Goal: Task Accomplishment & Management: Manage account settings

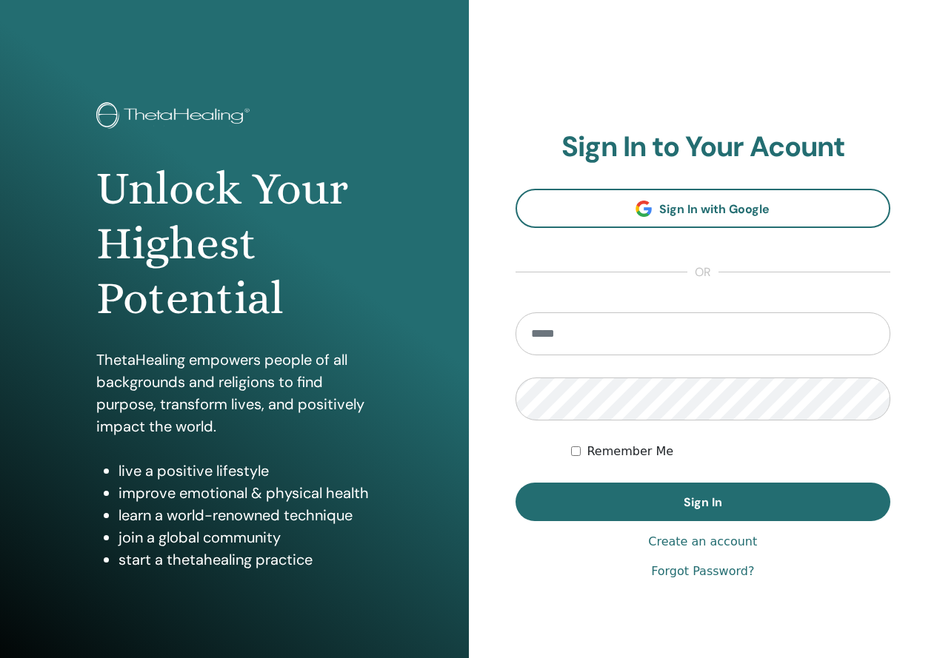
click at [751, 335] on input "email" at bounding box center [702, 333] width 375 height 43
type input "**********"
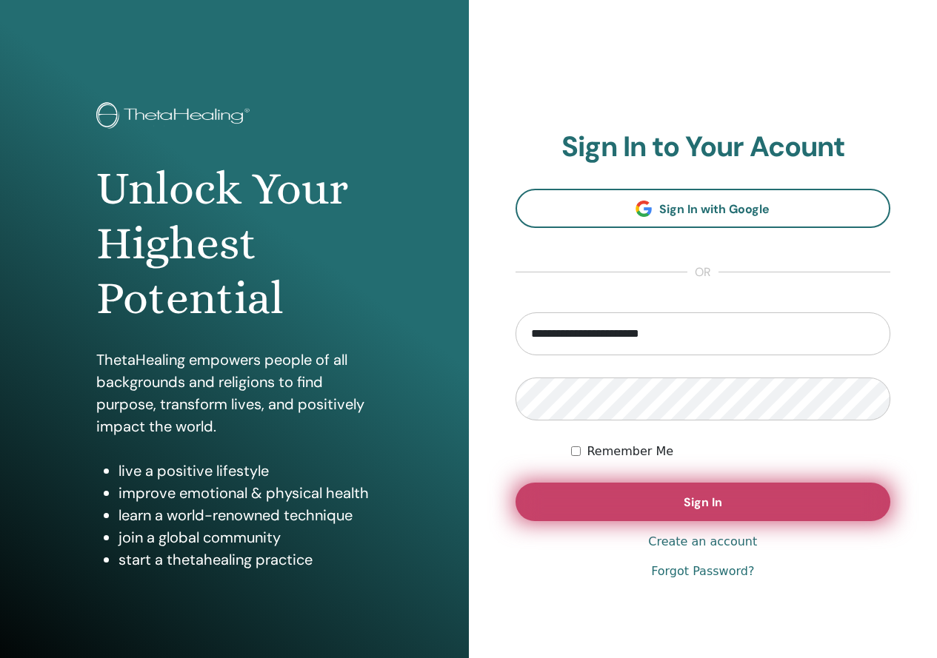
click at [777, 509] on button "Sign In" at bounding box center [702, 502] width 375 height 39
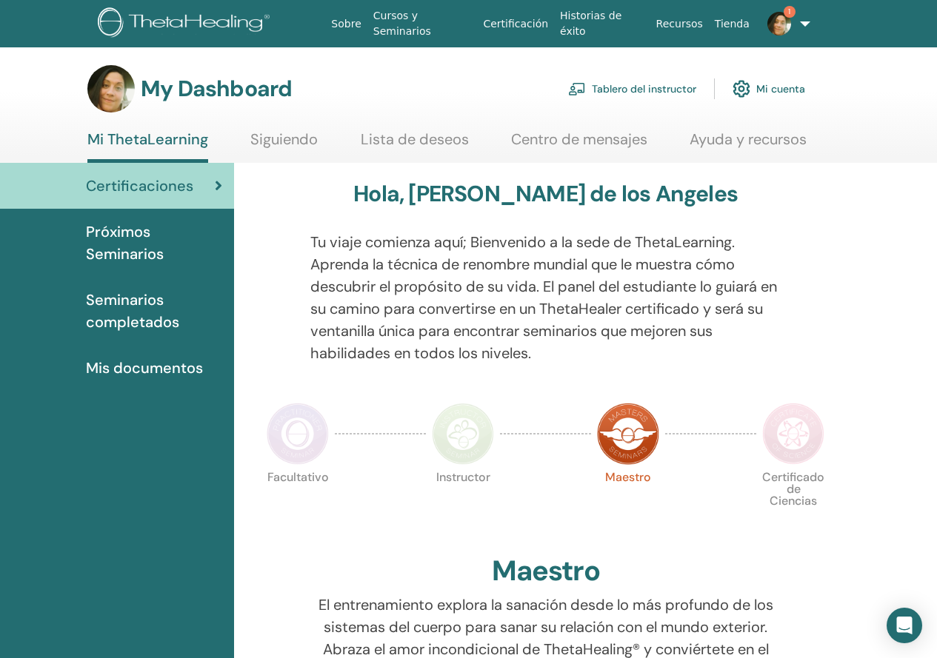
click at [769, 30] on img at bounding box center [779, 24] width 24 height 24
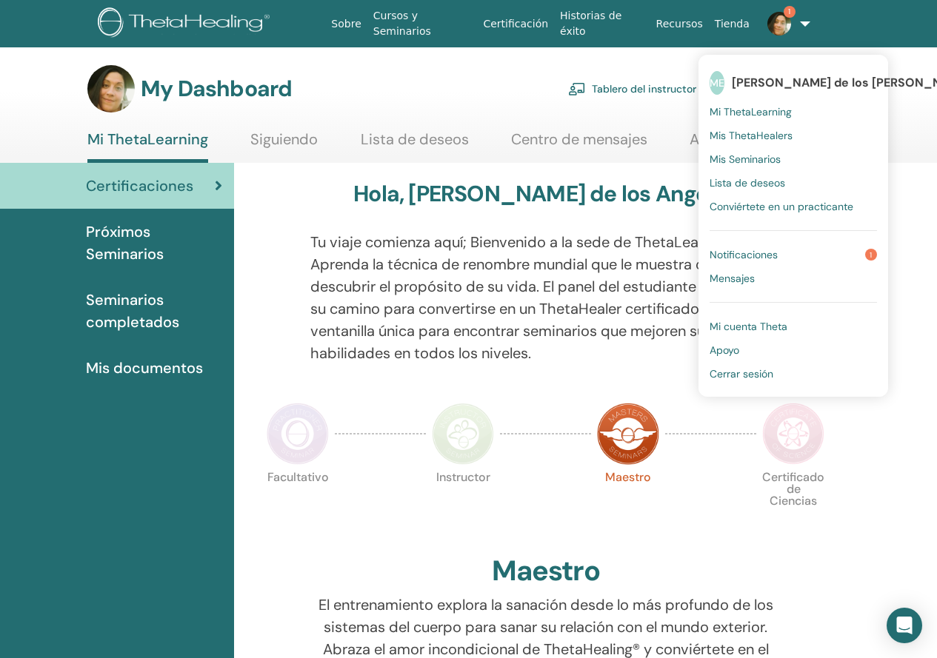
click at [768, 257] on span "Notificaciones" at bounding box center [743, 254] width 68 height 13
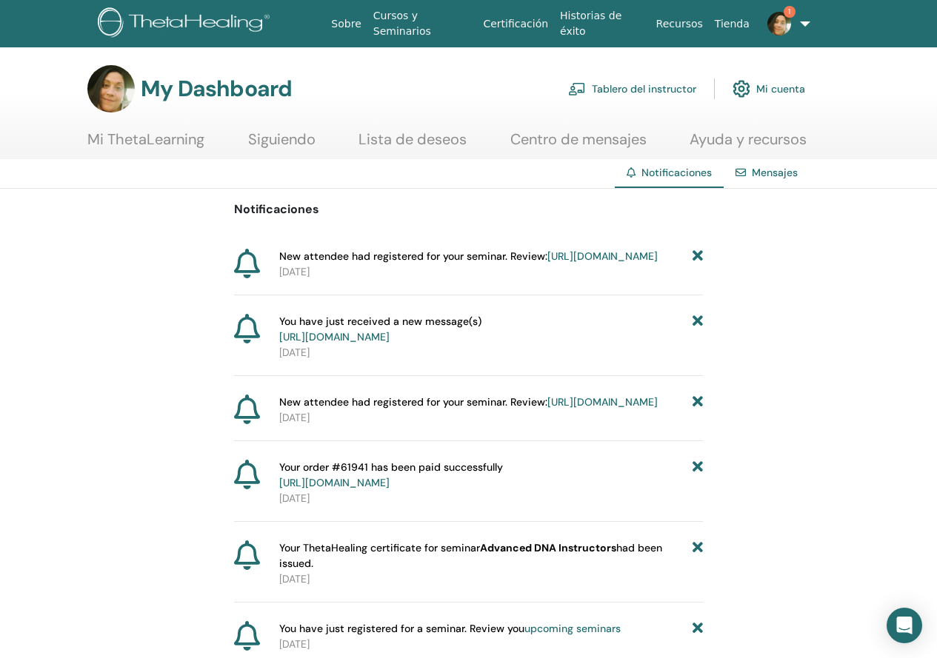
click at [433, 262] on span "New attendee had registered for your seminar. Review: [URL][DOMAIN_NAME]" at bounding box center [468, 257] width 378 height 16
click at [547, 263] on link "[URL][DOMAIN_NAME]" at bounding box center [602, 256] width 110 height 13
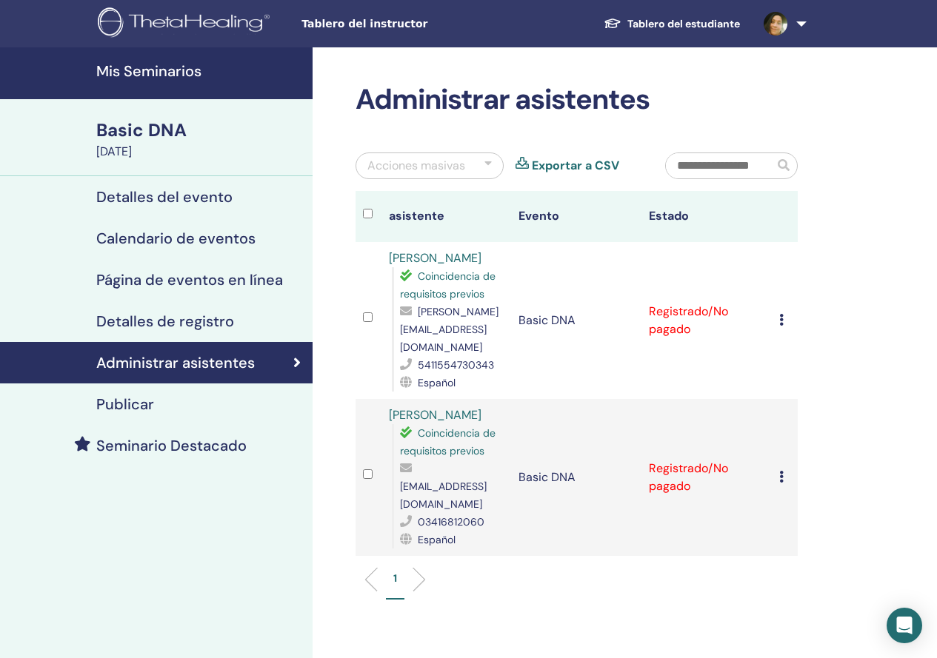
click at [151, 149] on div "[DATE]" at bounding box center [199, 152] width 207 height 18
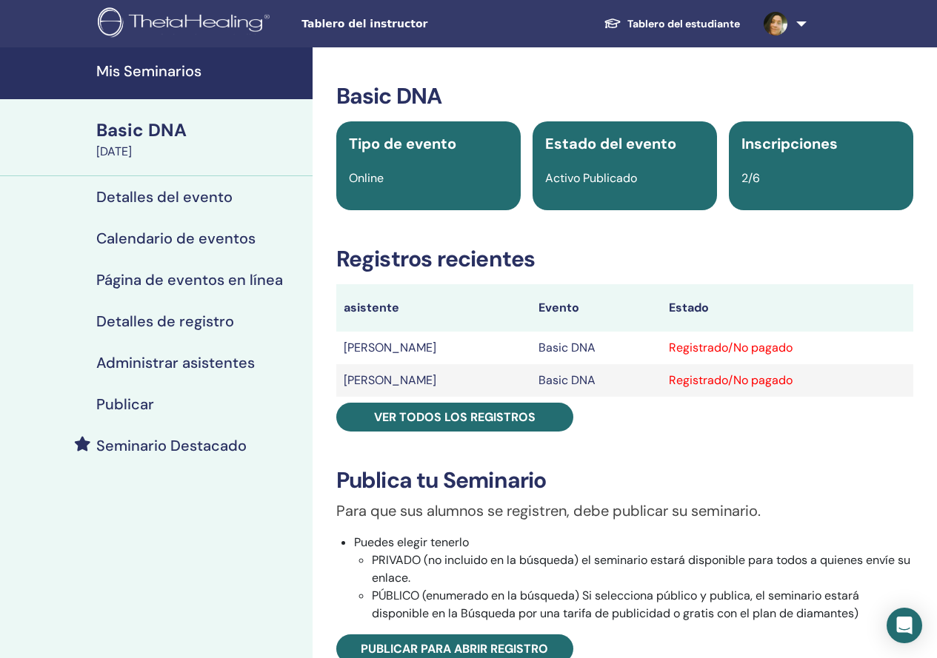
scroll to position [222, 0]
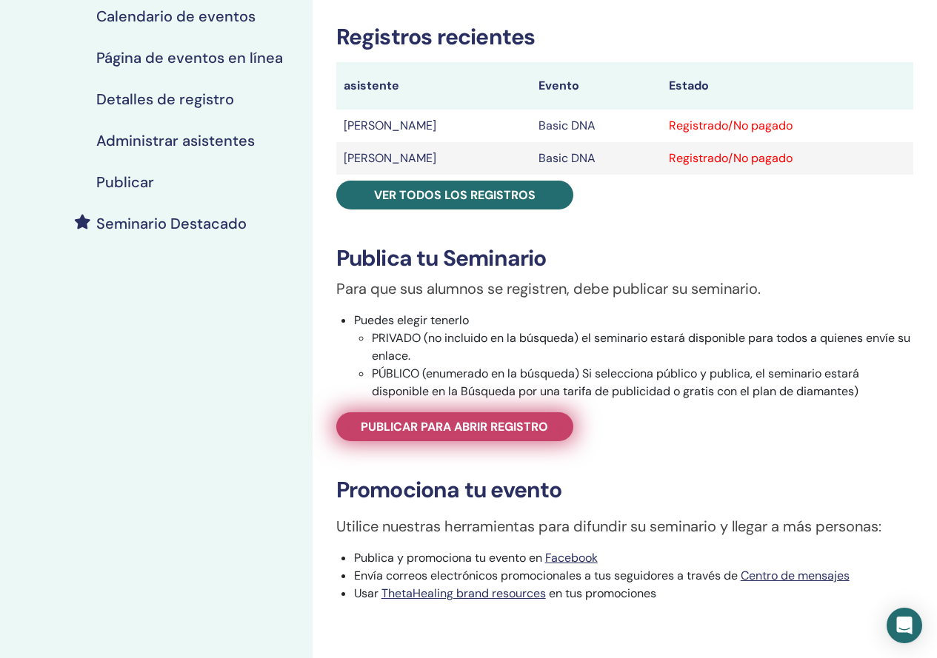
click at [492, 430] on span "Publicar para abrir registro" at bounding box center [454, 427] width 187 height 16
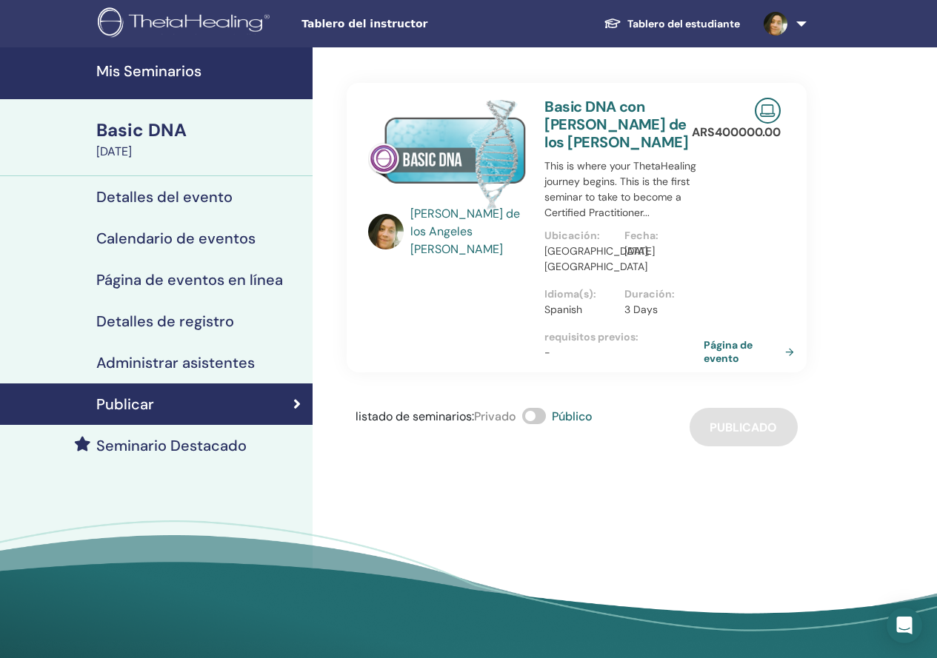
drag, startPoint x: 712, startPoint y: 542, endPoint x: 739, endPoint y: 543, distance: 27.4
drag, startPoint x: 542, startPoint y: 418, endPoint x: 521, endPoint y: 421, distance: 21.8
click at [521, 421] on div "listado de seminarios : Privado Público" at bounding box center [473, 427] width 237 height 39
click at [524, 418] on div "listado de seminarios : Privado Público" at bounding box center [473, 427] width 237 height 39
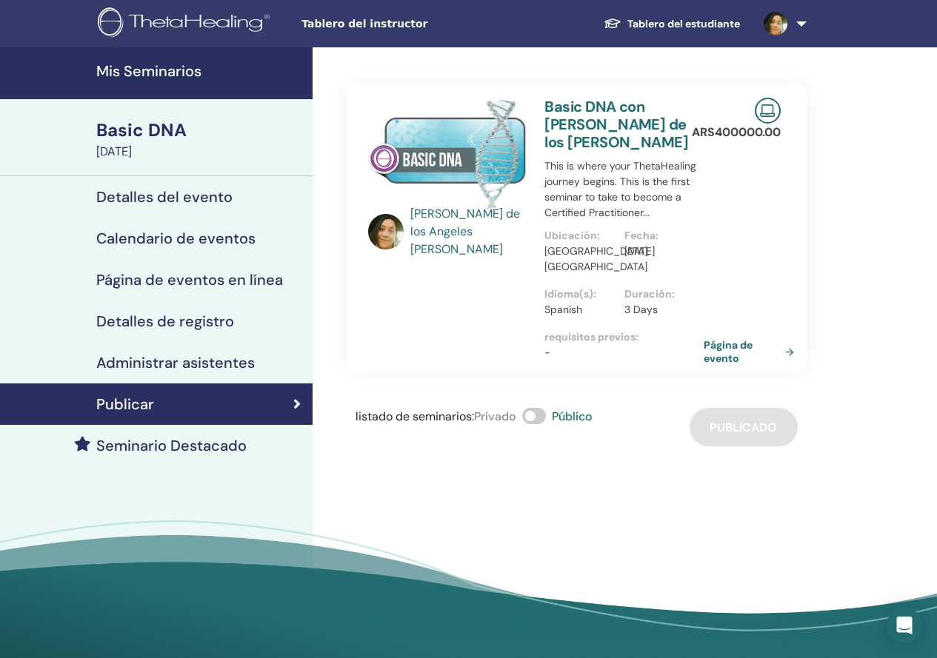
click at [535, 418] on span at bounding box center [534, 416] width 24 height 16
click at [542, 416] on span at bounding box center [534, 416] width 24 height 16
click at [758, 436] on div "listado de seminarios : Privado Público Publicado" at bounding box center [577, 427] width 460 height 39
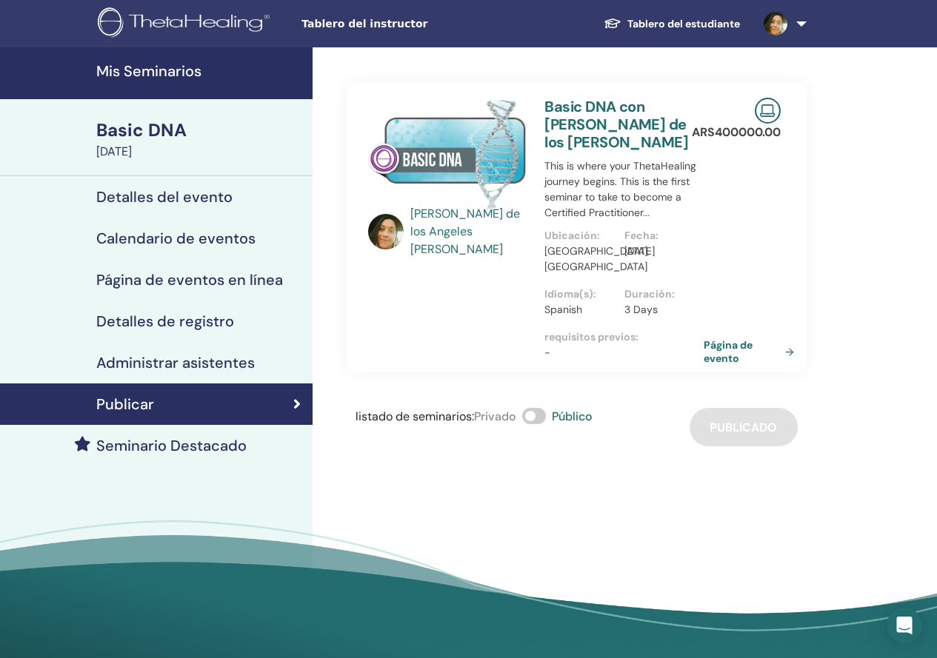
click at [758, 436] on div "listado de seminarios : Privado Público Publicado" at bounding box center [577, 427] width 460 height 39
click at [312, 17] on span "Tablero del instructor" at bounding box center [412, 24] width 222 height 16
click at [158, 369] on h4 "Administrar asistentes" at bounding box center [175, 363] width 158 height 18
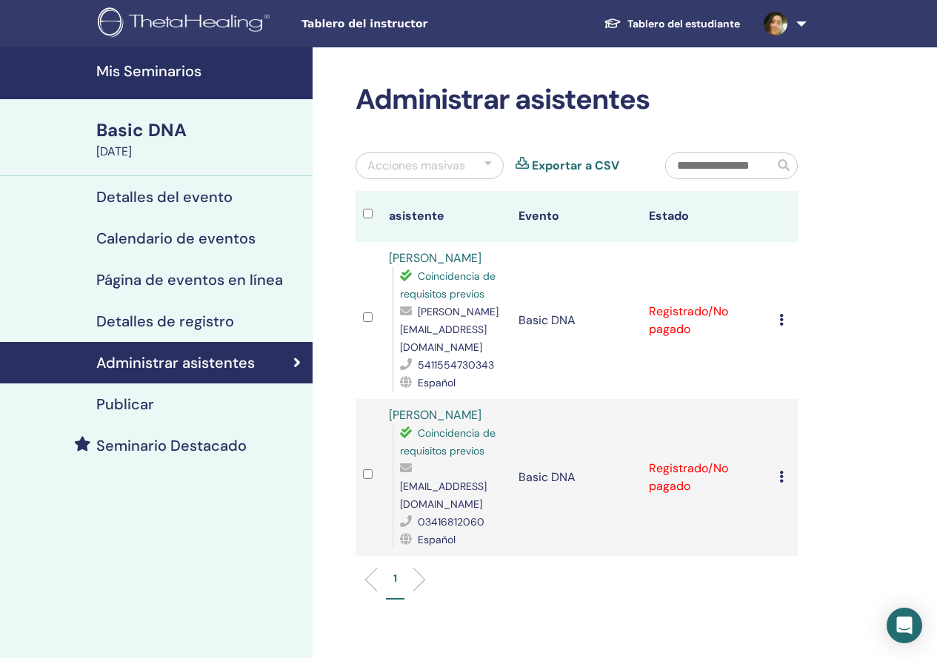
click at [161, 318] on h4 "Detalles de registro" at bounding box center [165, 321] width 138 height 18
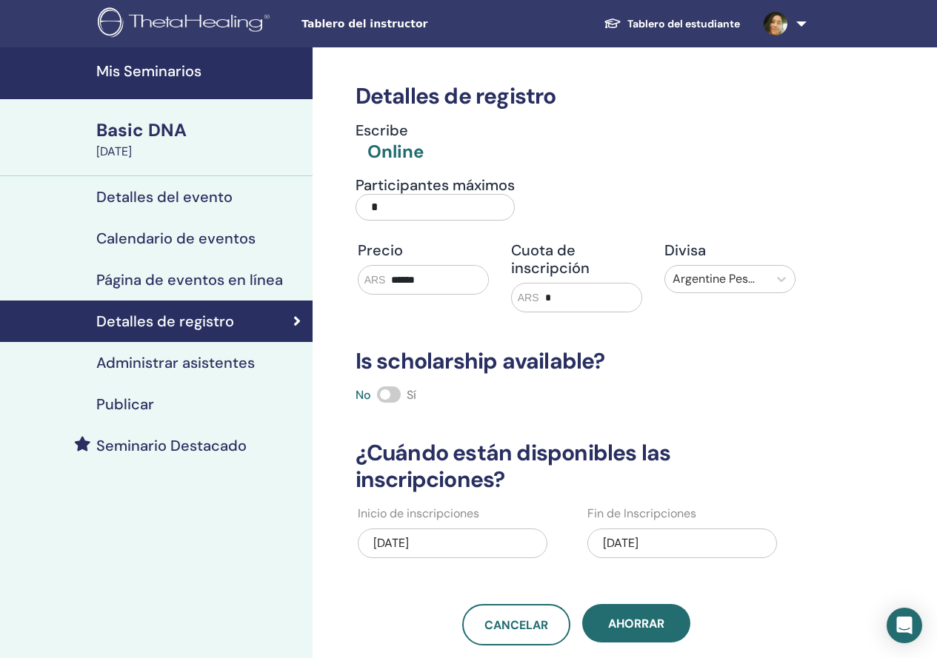
scroll to position [148, 0]
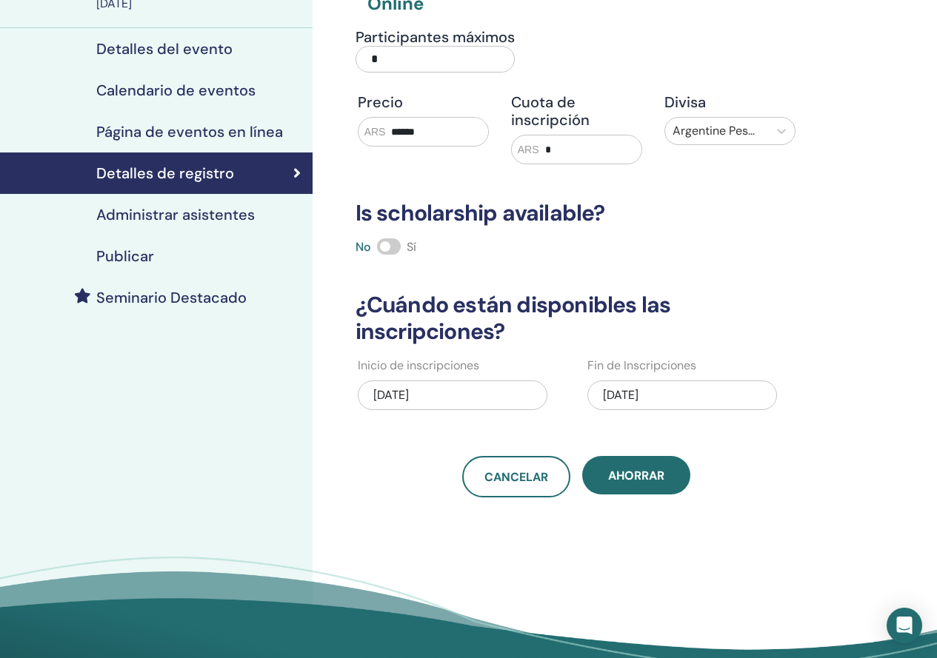
click at [144, 127] on h4 "Página de eventos en línea" at bounding box center [189, 132] width 187 height 18
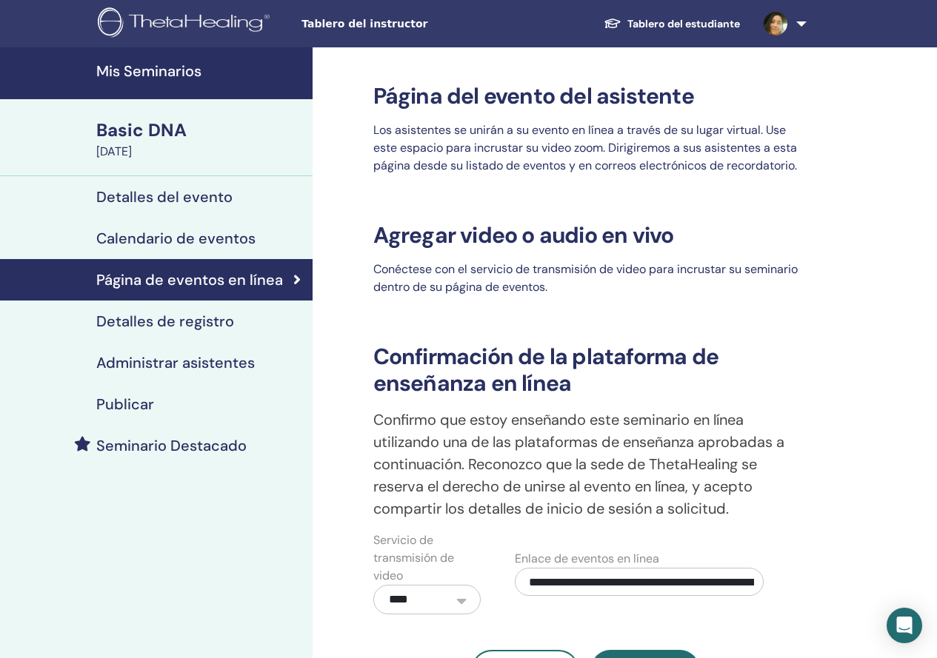
click at [136, 233] on h4 "Calendario de eventos" at bounding box center [175, 239] width 159 height 18
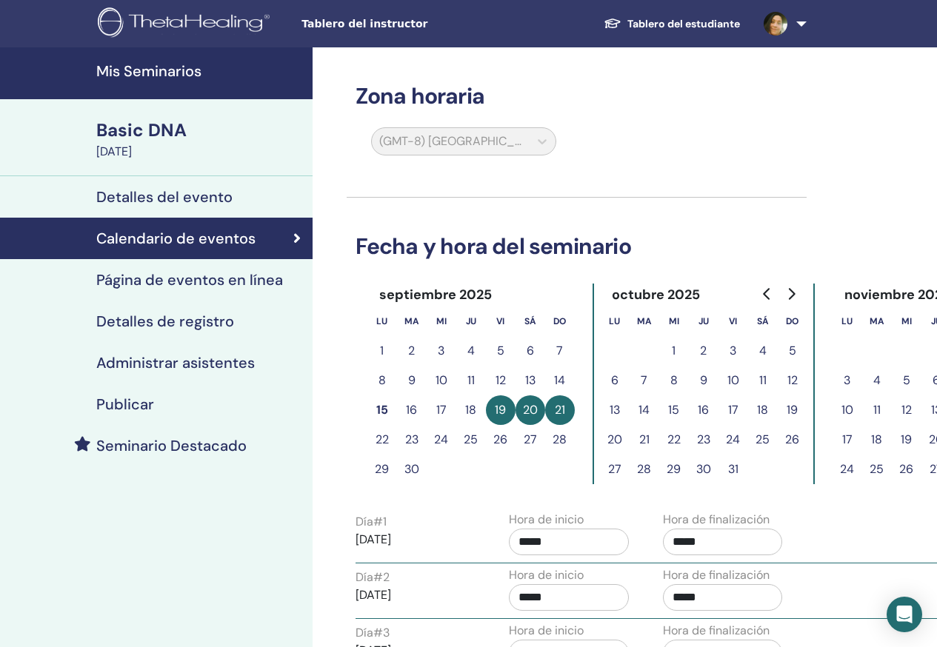
click at [136, 198] on h4 "Detalles del evento" at bounding box center [164, 197] width 136 height 18
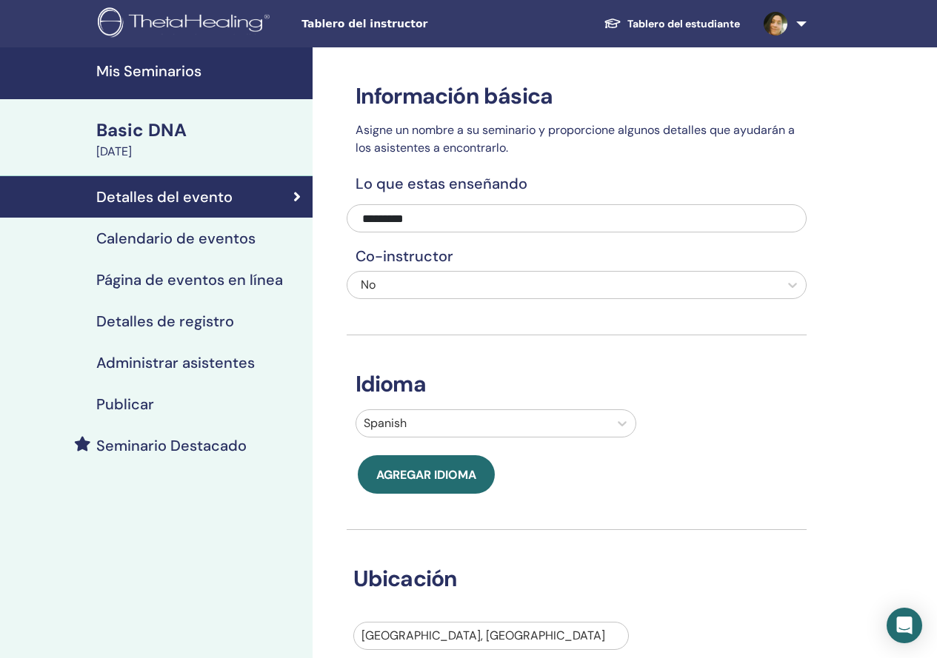
click at [172, 132] on div "Basic DNA" at bounding box center [199, 130] width 207 height 25
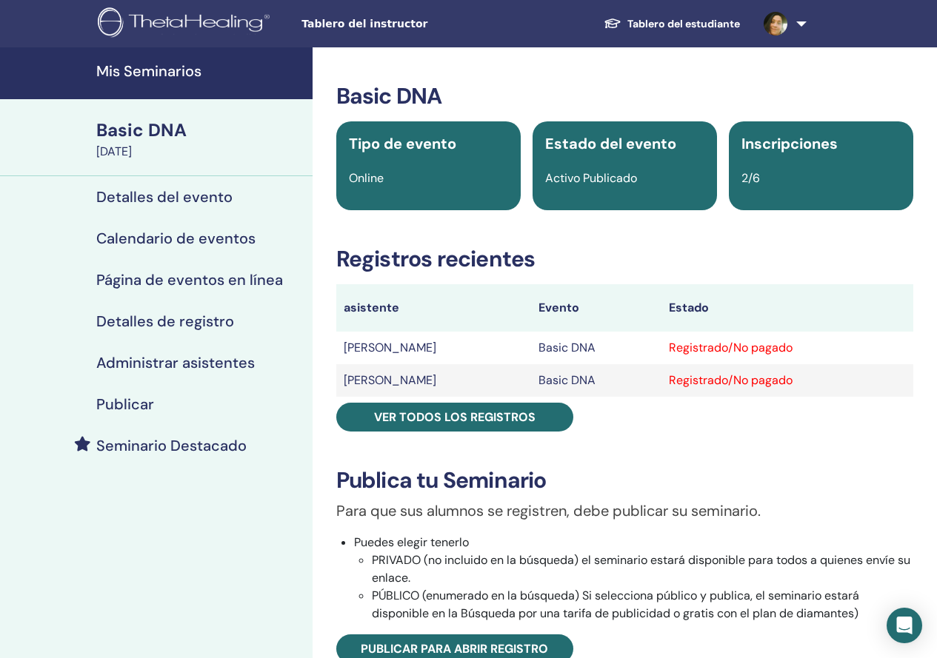
click at [799, 17] on link at bounding box center [782, 23] width 61 height 47
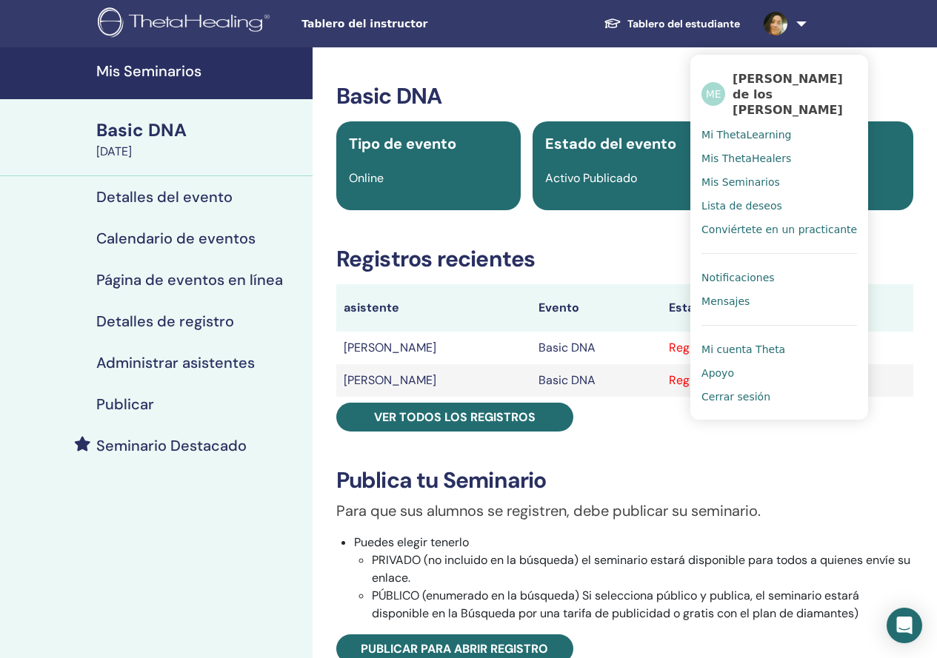
click at [717, 398] on span "Cerrar sesión" at bounding box center [735, 396] width 69 height 13
